Goal: Transaction & Acquisition: Purchase product/service

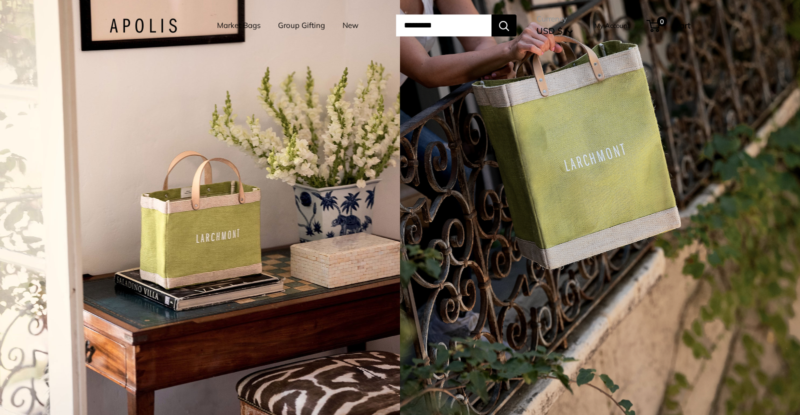
click at [342, 26] on link "New" at bounding box center [350, 25] width 16 height 14
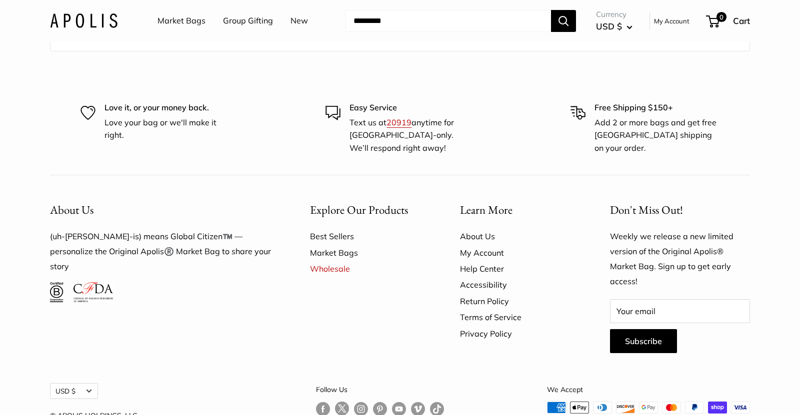
scroll to position [5924, 0]
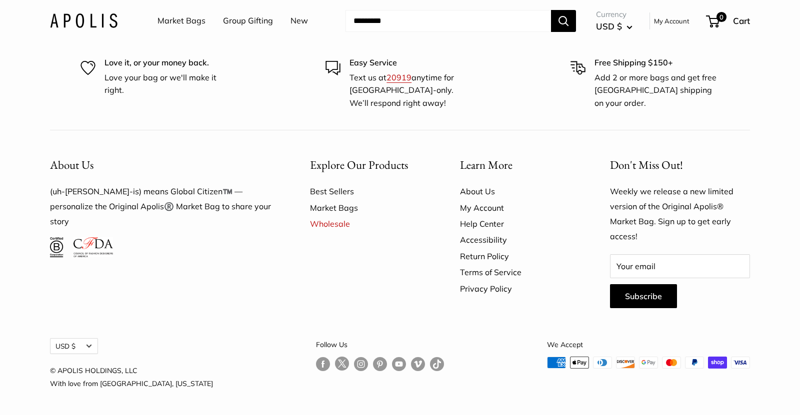
click at [323, 207] on link "Market Bags" at bounding box center [367, 208] width 115 height 16
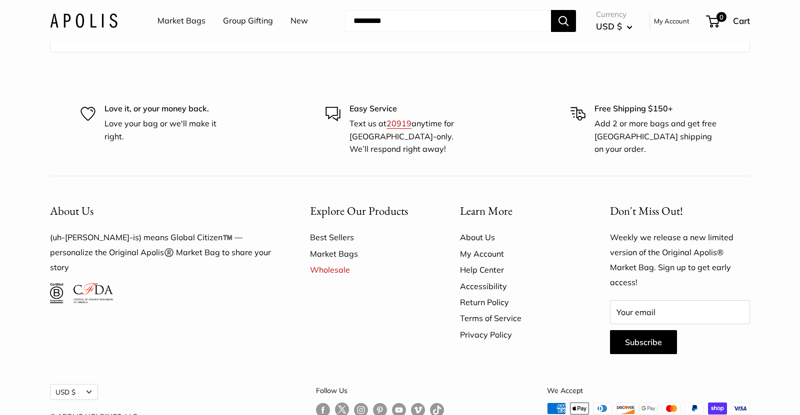
scroll to position [6083, 0]
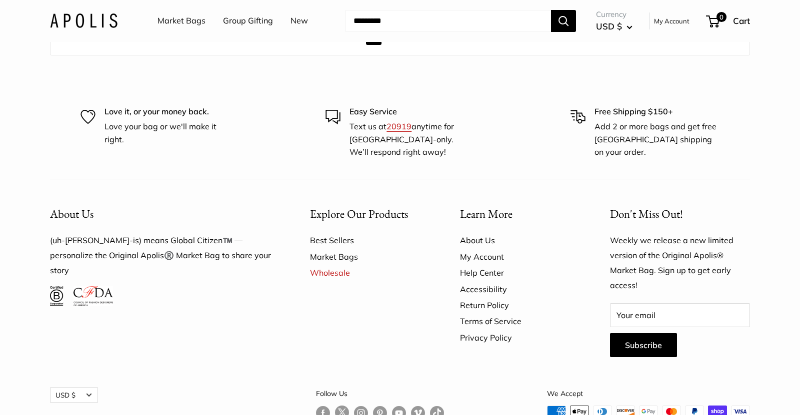
click at [334, 232] on link "Best Sellers" at bounding box center [367, 240] width 115 height 16
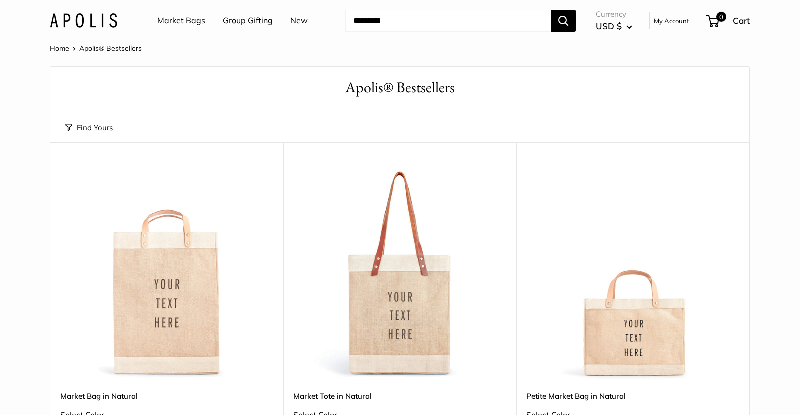
click at [187, 21] on link "Market Bags" at bounding box center [181, 20] width 48 height 15
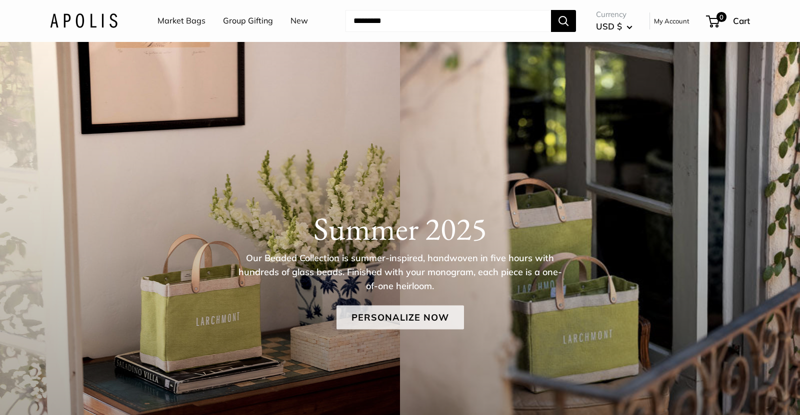
click at [406, 316] on link "Personalize Now" at bounding box center [399, 318] width 127 height 24
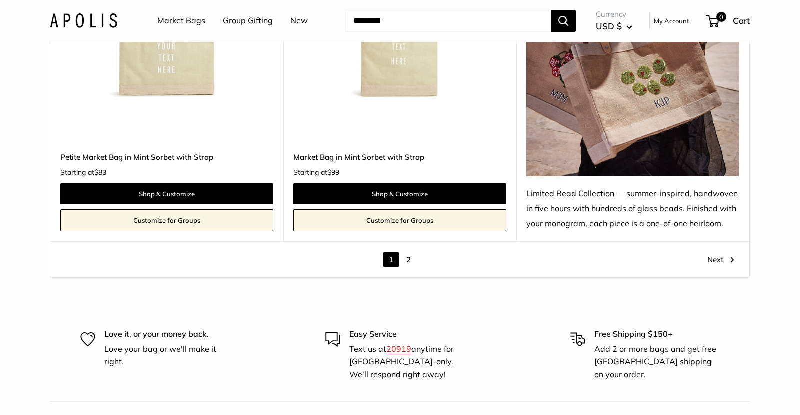
scroll to position [5887, 0]
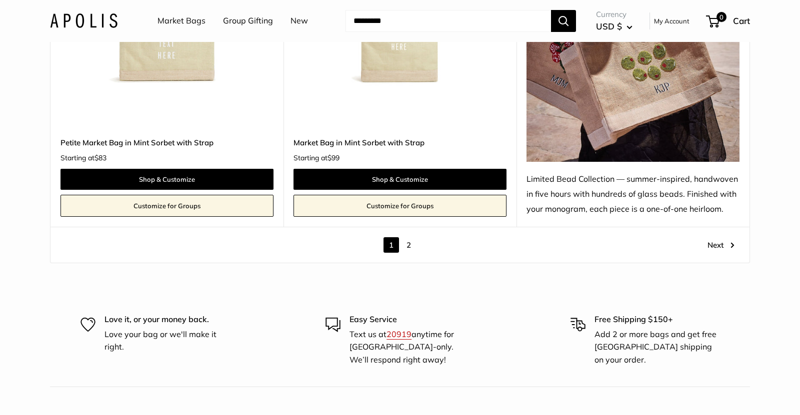
click at [411, 248] on link "2" at bounding box center [408, 244] width 15 height 15
